Goal: Navigation & Orientation: Understand site structure

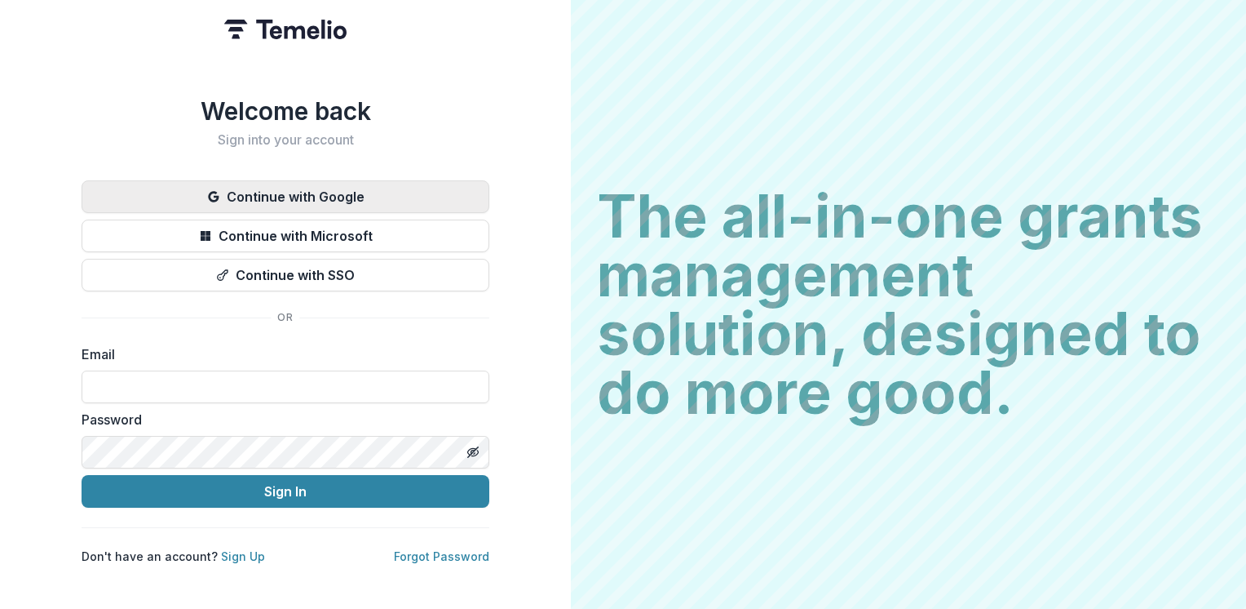
click at [332, 189] on button "Continue with Google" at bounding box center [286, 196] width 408 height 33
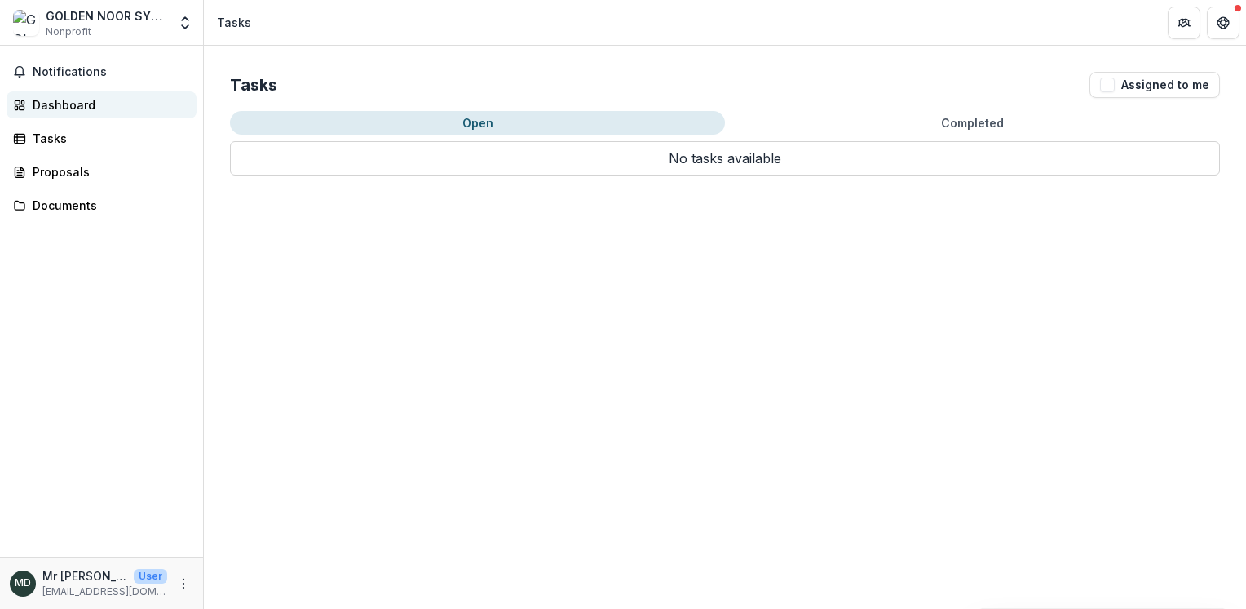
click at [84, 105] on div "Dashboard" at bounding box center [108, 104] width 151 height 17
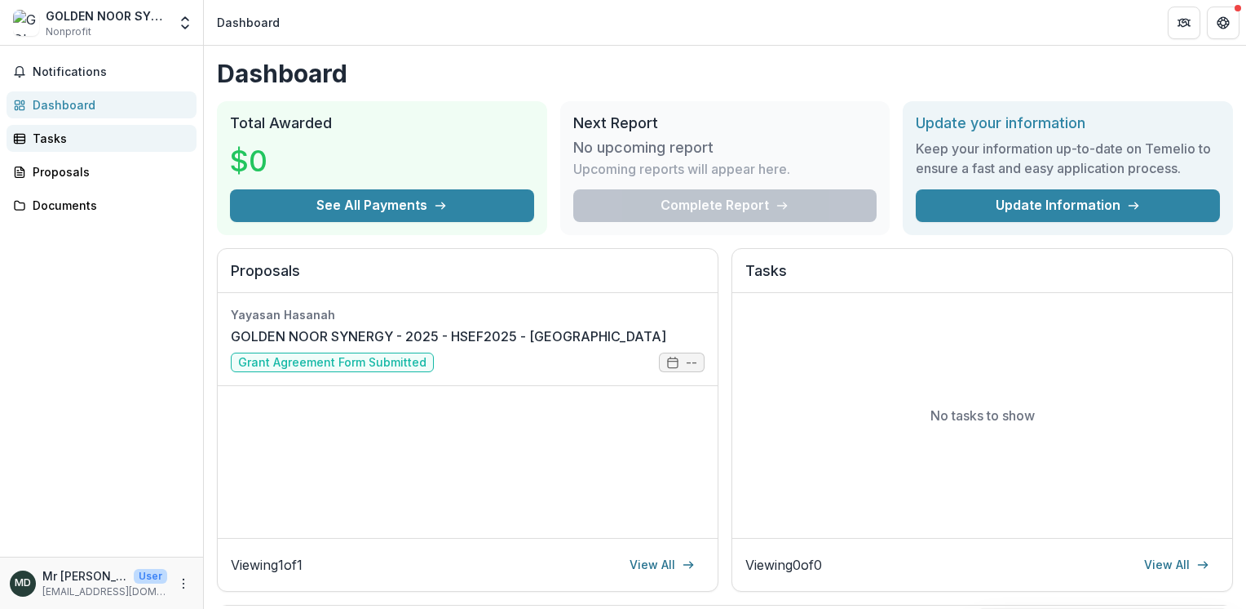
click at [50, 132] on div "Tasks" at bounding box center [108, 138] width 151 height 17
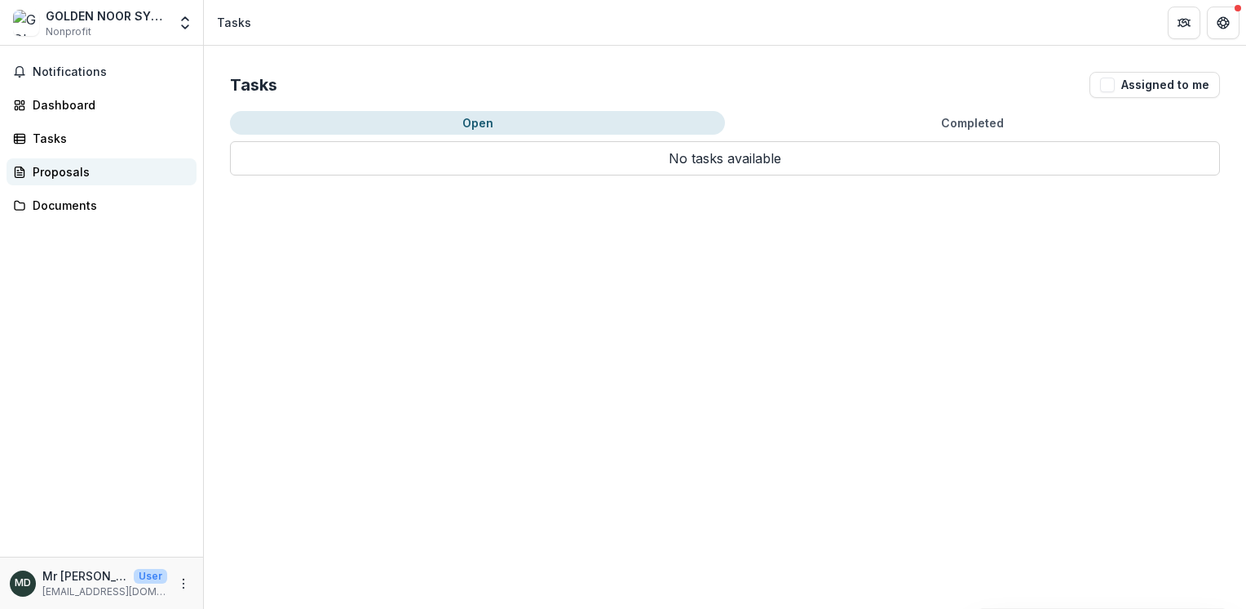
click at [70, 168] on div "Proposals" at bounding box center [108, 171] width 151 height 17
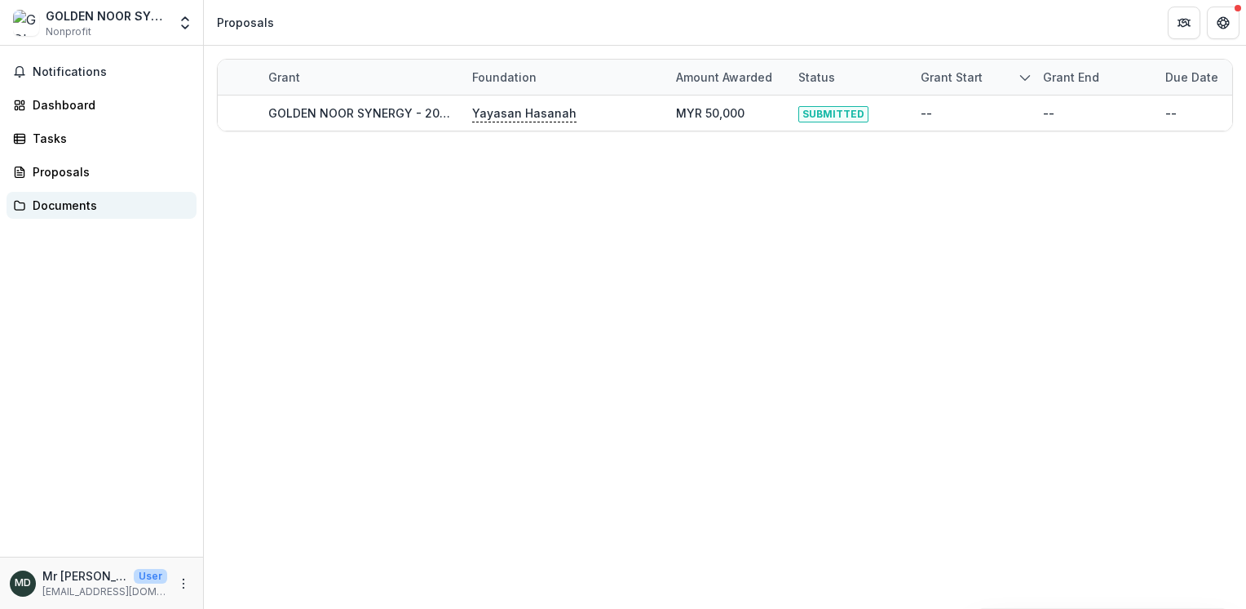
click at [71, 197] on div "Documents" at bounding box center [108, 205] width 151 height 17
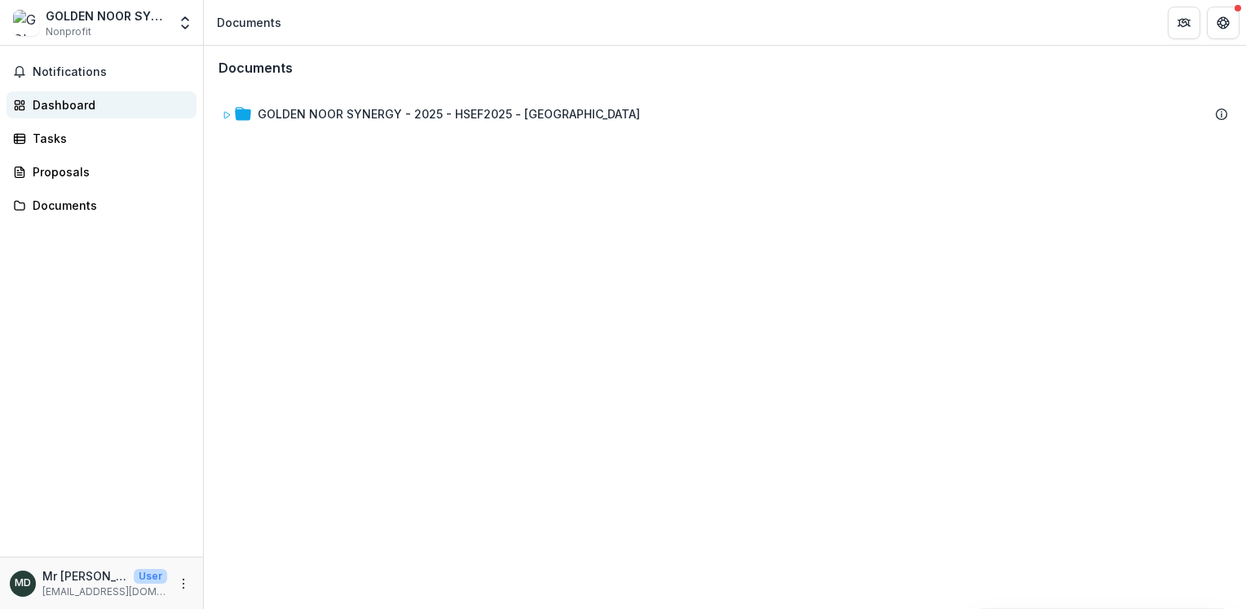
click at [58, 97] on div "Dashboard" at bounding box center [108, 104] width 151 height 17
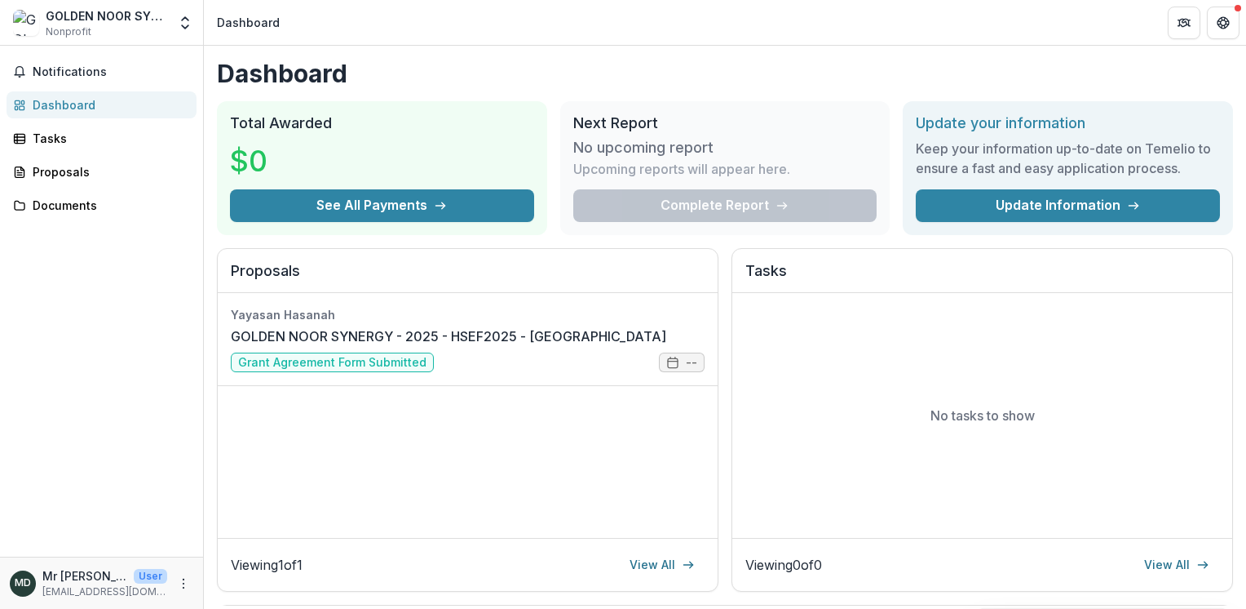
click at [105, 54] on div "Notifications Dashboard Tasks Proposals Documents" at bounding box center [101, 301] width 203 height 511
click at [77, 31] on span "Nonprofit" at bounding box center [69, 31] width 46 height 15
click at [56, 77] on button "Notifications" at bounding box center [102, 72] width 190 height 26
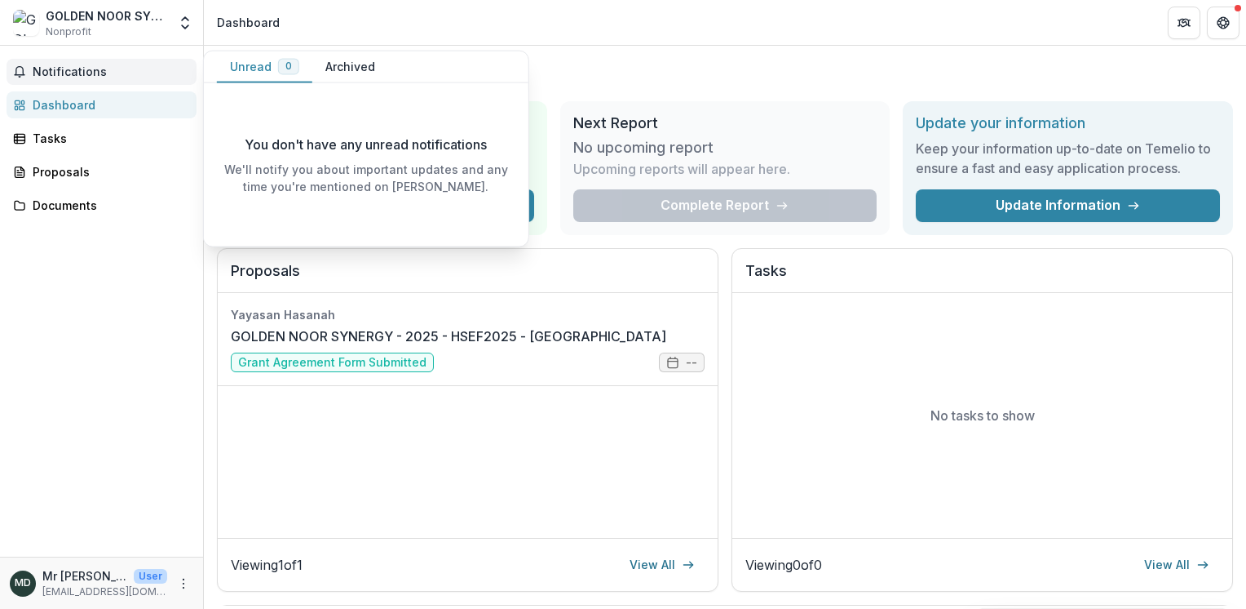
click at [368, 63] on button "Archived" at bounding box center [350, 67] width 76 height 32
click at [267, 66] on button "Unread 0" at bounding box center [264, 67] width 95 height 32
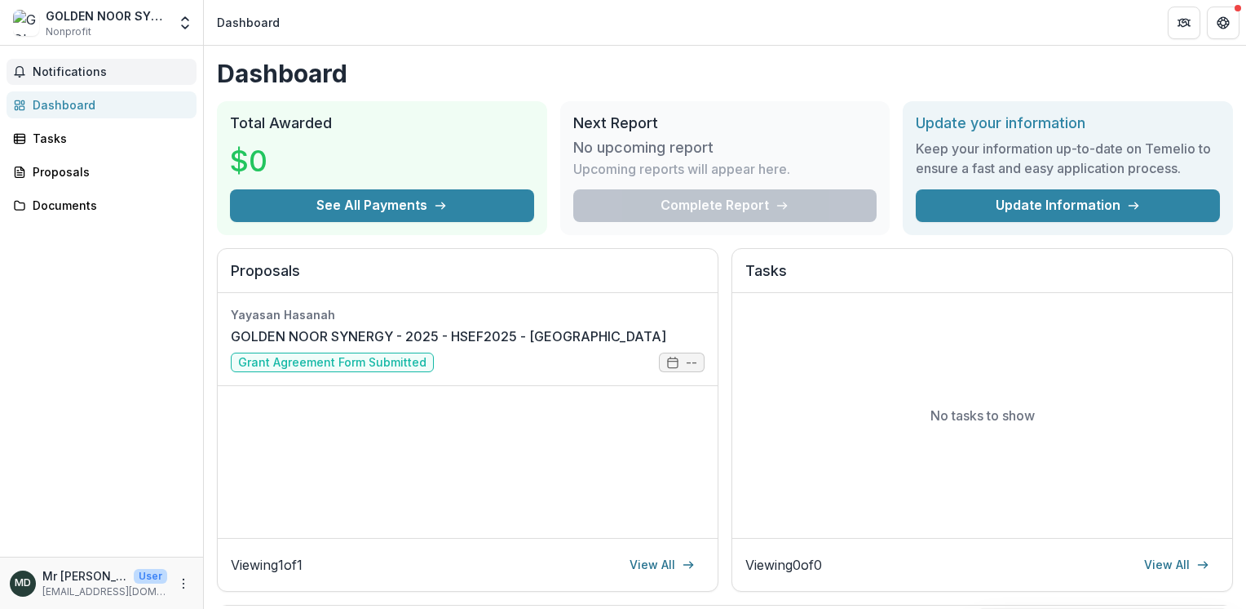
click at [492, 429] on div "Yayasan Hasanah GOLDEN NOOR SYNERGY - 2025 - HSEF2025 - MyHarapan Grant Agreeme…" at bounding box center [468, 415] width 500 height 245
click at [891, 472] on div "No tasks to show" at bounding box center [982, 415] width 500 height 245
